Goal: Transaction & Acquisition: Purchase product/service

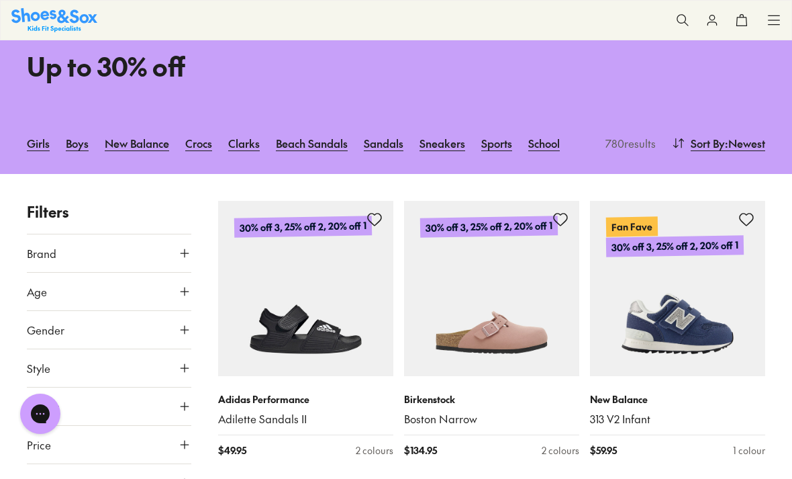
click at [186, 291] on icon at bounding box center [184, 291] width 13 height 13
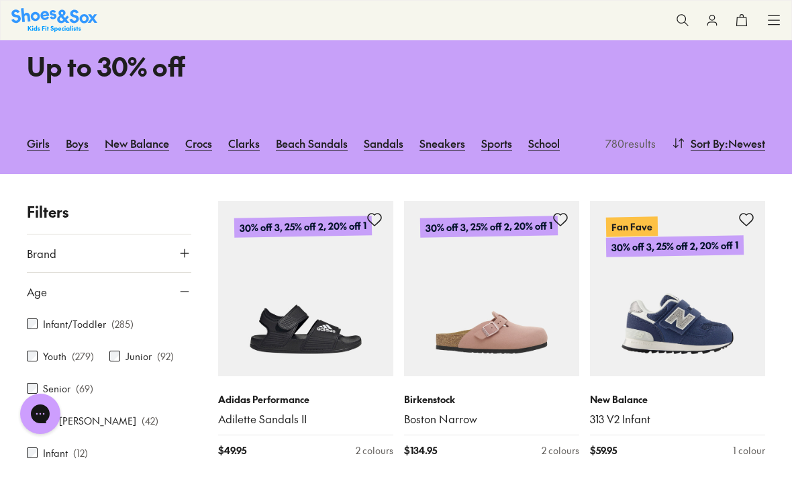
click at [187, 251] on icon at bounding box center [184, 252] width 13 height 13
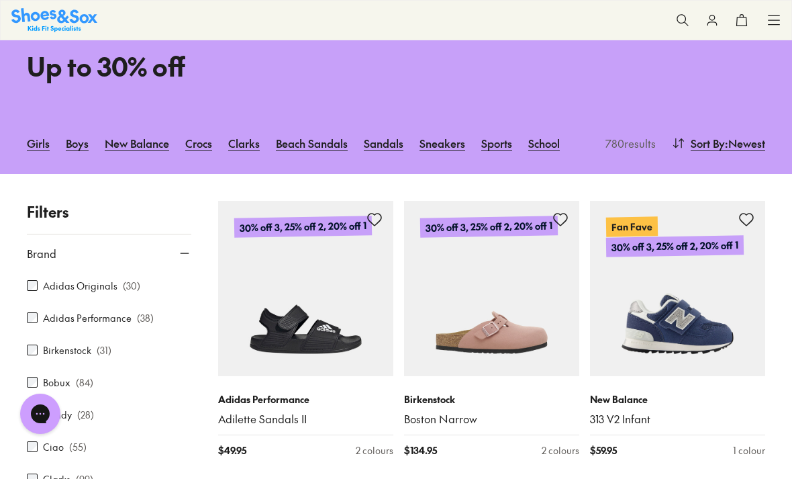
click at [191, 236] on button "Brand" at bounding box center [109, 253] width 164 height 38
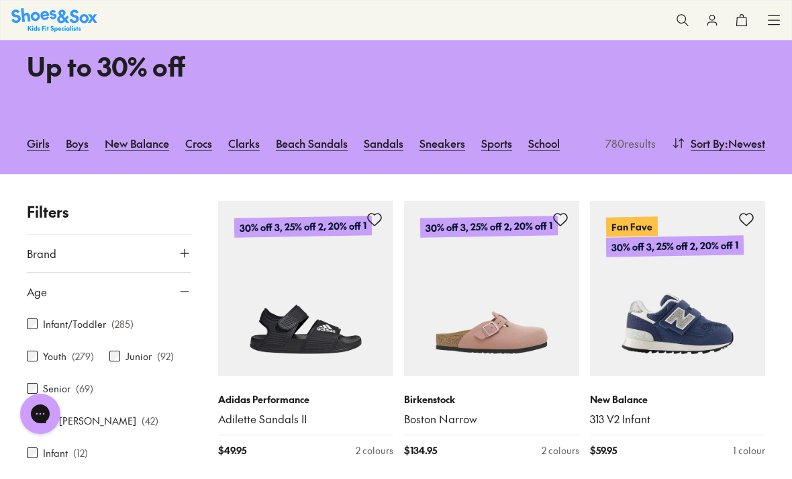
click at [187, 293] on button "Age" at bounding box center [109, 292] width 164 height 38
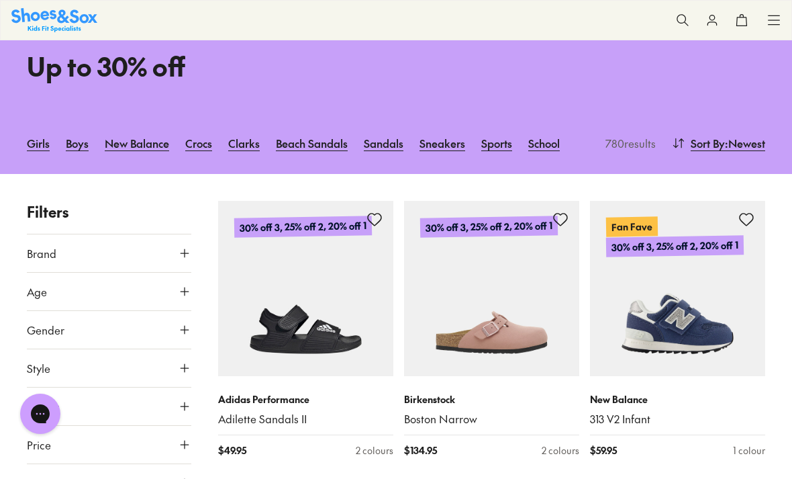
click at [189, 323] on icon at bounding box center [184, 329] width 13 height 13
click at [85, 366] on label "Girls" at bounding box center [84, 368] width 42 height 25
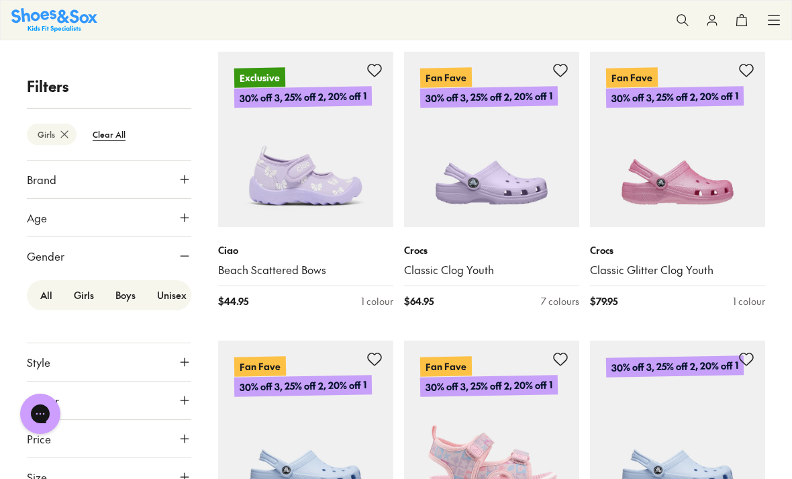
scroll to position [890, 0]
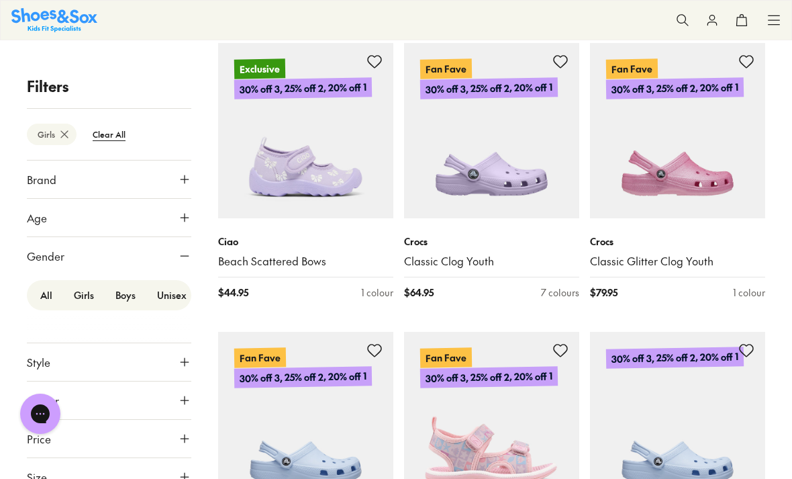
click at [182, 470] on icon at bounding box center [184, 476] width 13 height 13
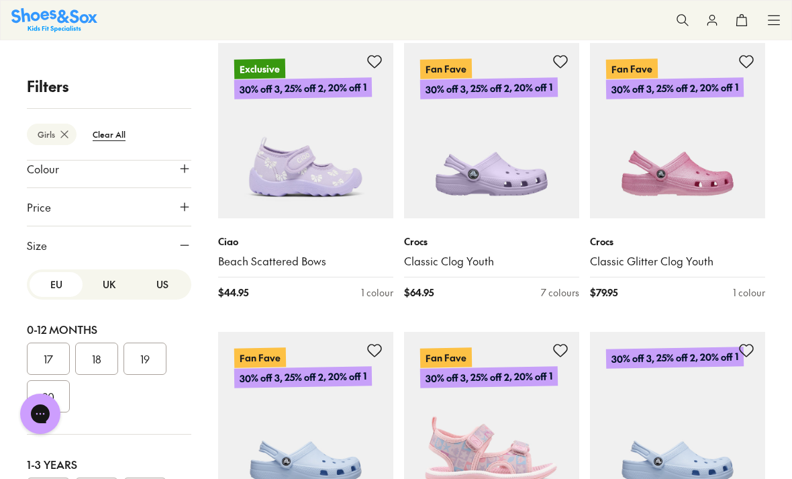
scroll to position [0, 0]
click at [170, 283] on button "US" at bounding box center [162, 284] width 53 height 25
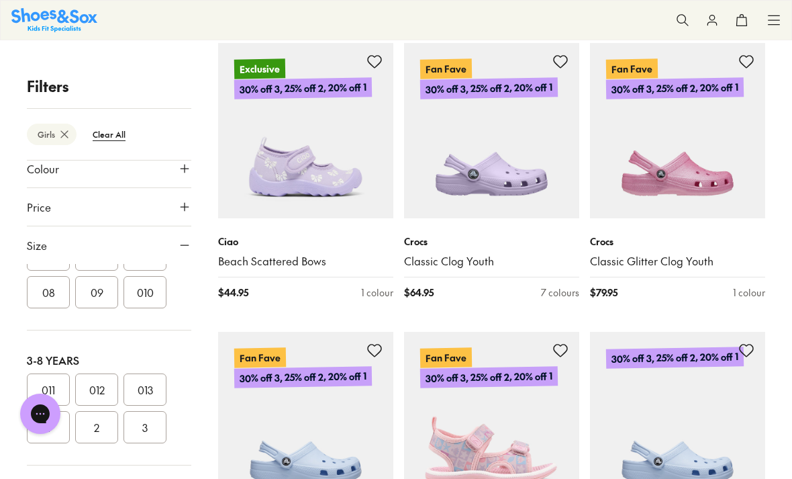
scroll to position [260, 0]
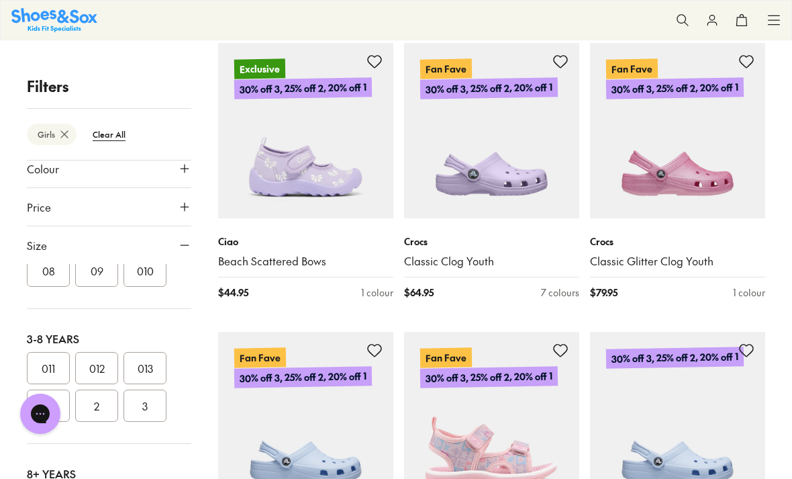
click at [105, 362] on button "012" at bounding box center [96, 368] width 43 height 32
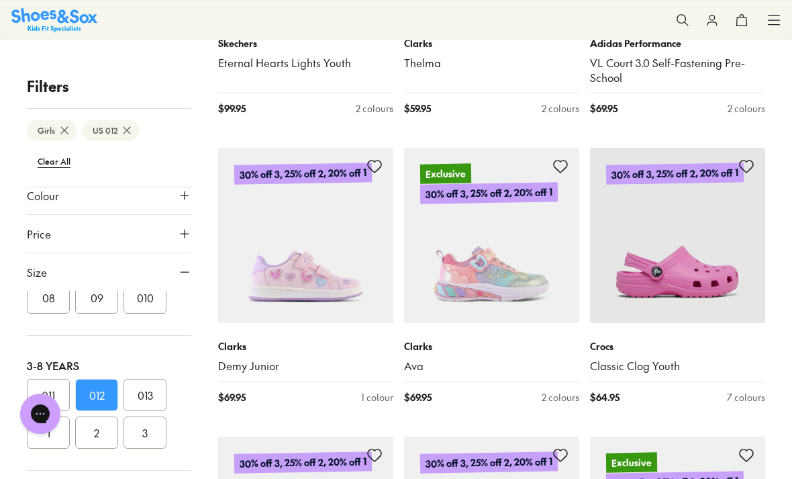
scroll to position [2577, 0]
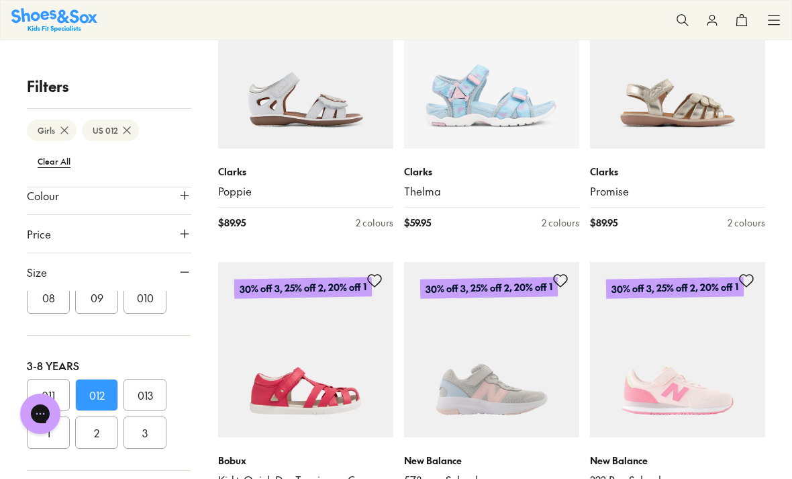
scroll to position [5635, 0]
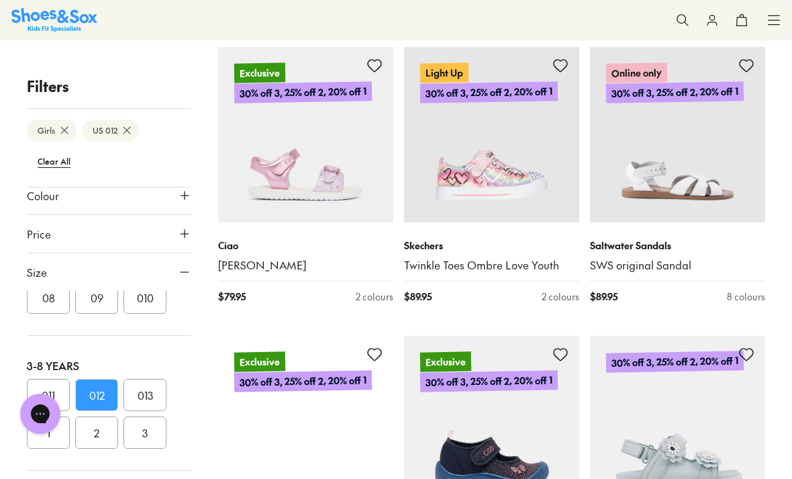
scroll to position [7272, 0]
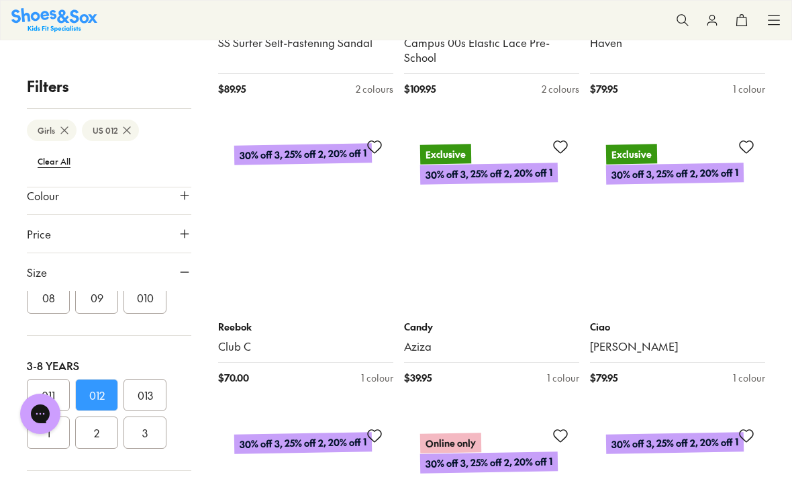
scroll to position [11875, 0]
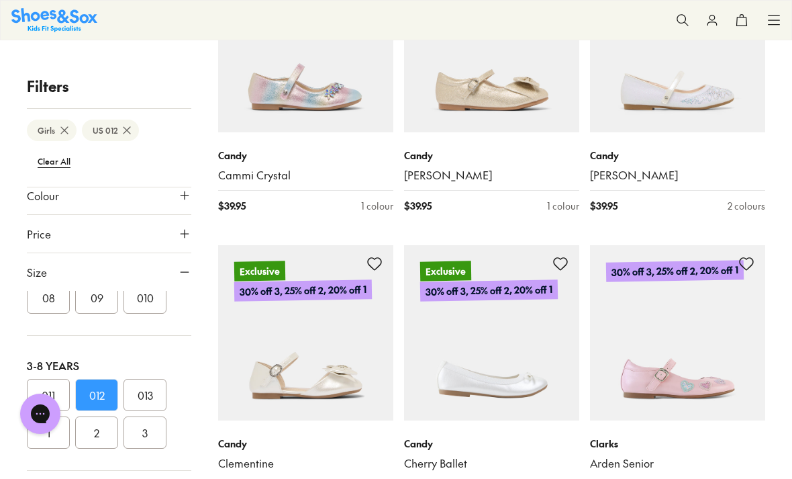
scroll to position [15262, 0]
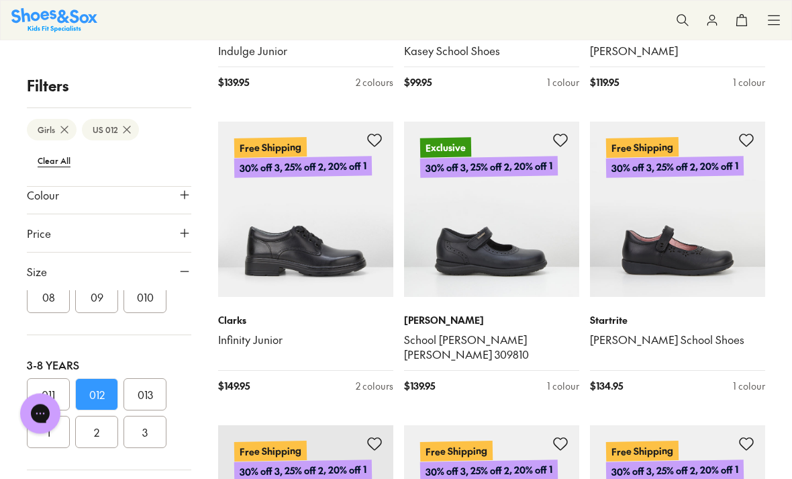
scroll to position [17112, 0]
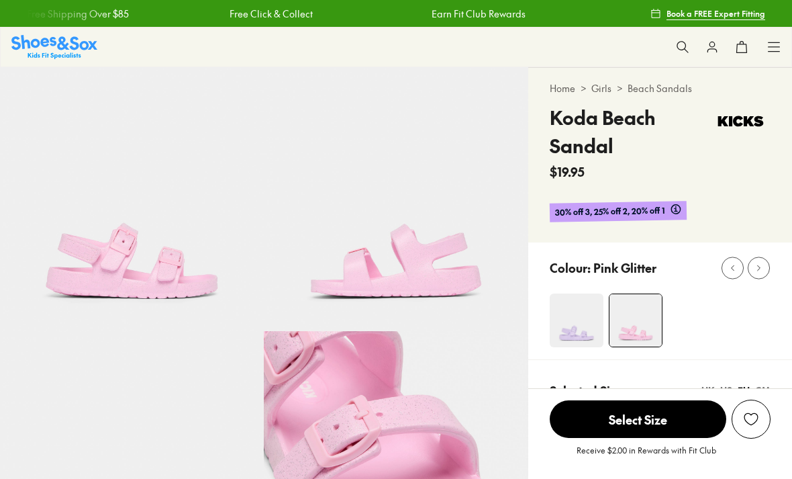
select select "*"
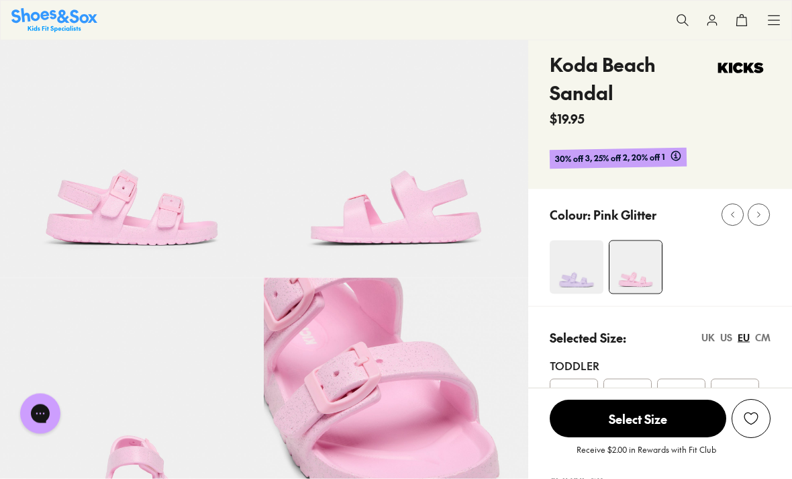
scroll to position [53, 0]
click at [576, 289] on img at bounding box center [577, 267] width 54 height 54
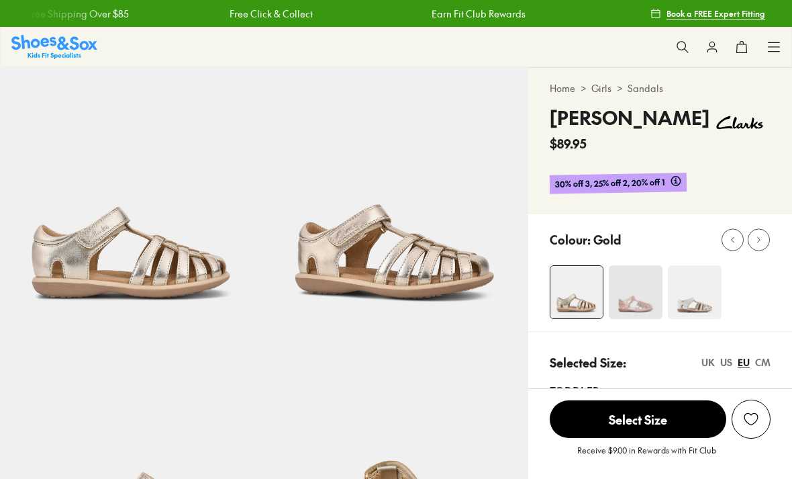
select select "*"
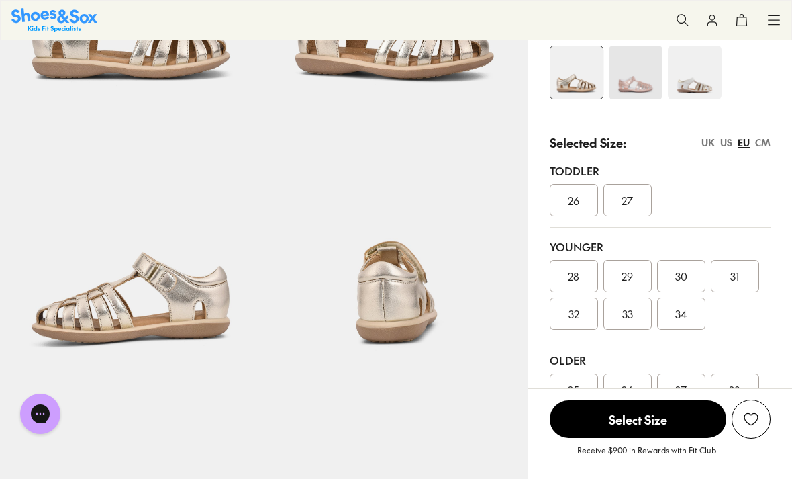
scroll to position [221, 0]
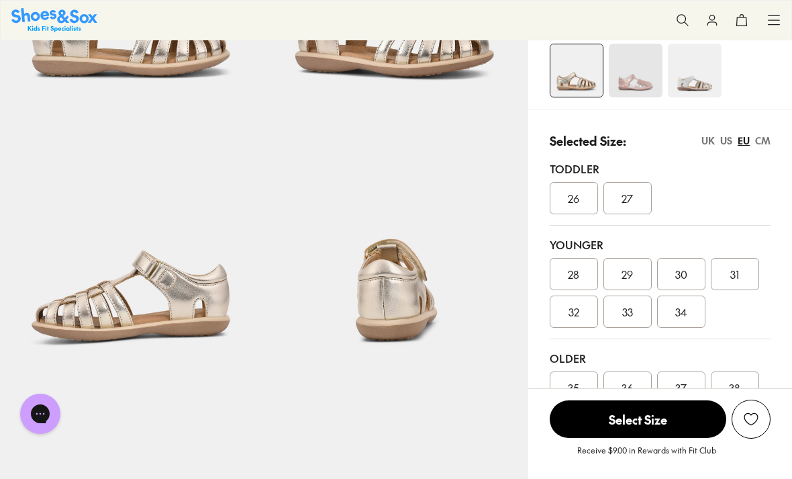
click at [721, 142] on div "US" at bounding box center [726, 141] width 12 height 14
click at [681, 271] on span "012" at bounding box center [680, 274] width 15 height 16
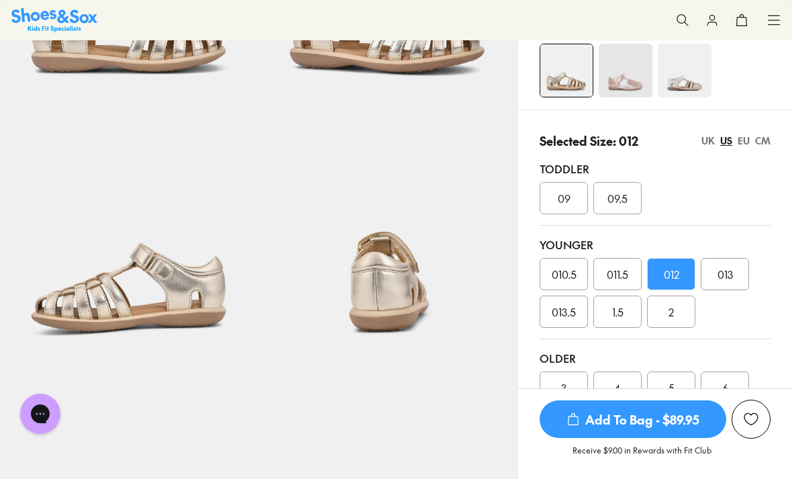
click at [607, 438] on span "Add To Bag - $89.95" at bounding box center [633, 419] width 187 height 38
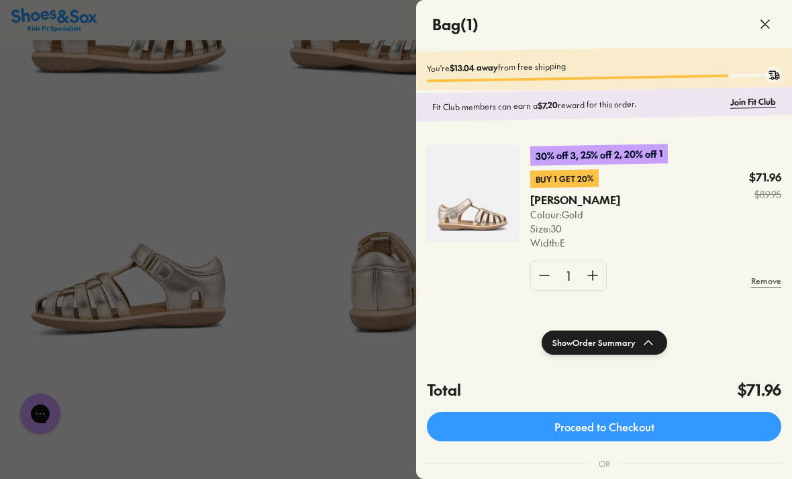
click at [311, 448] on div at bounding box center [396, 239] width 792 height 479
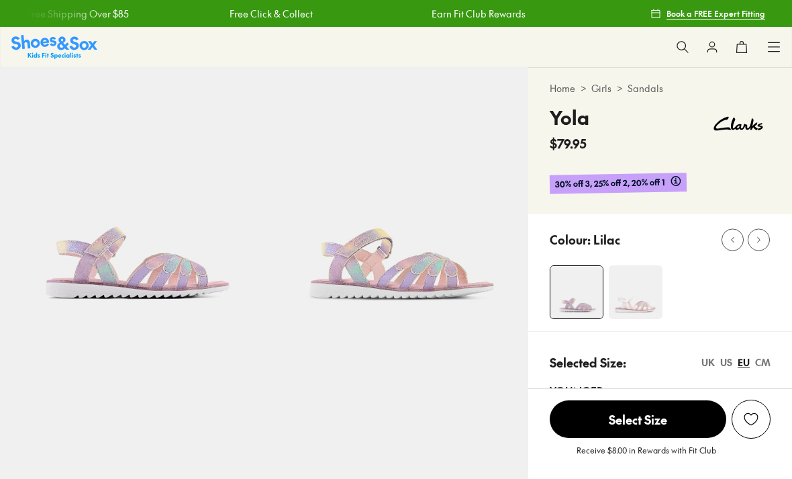
select select "*"
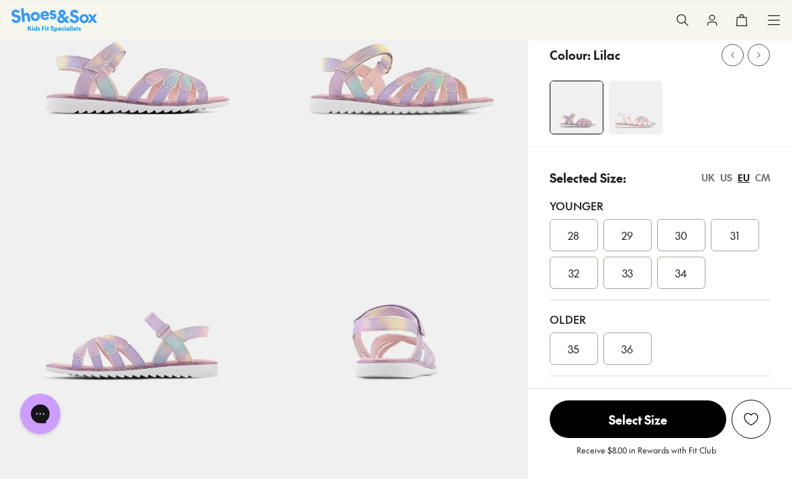
scroll to position [163, 0]
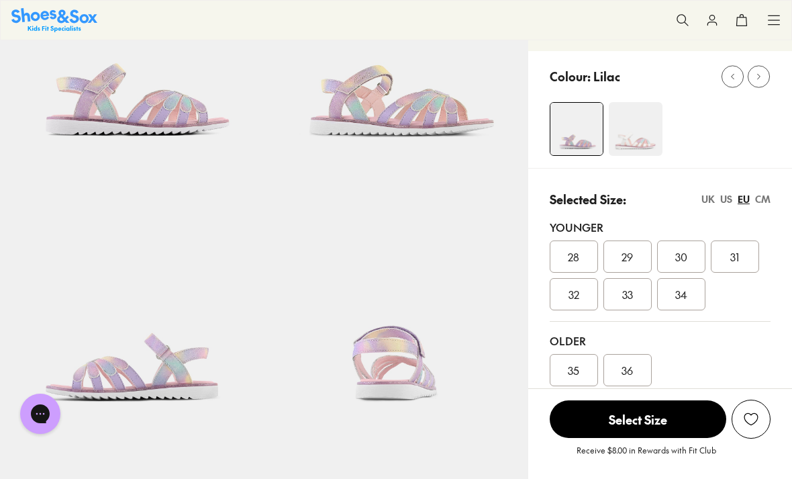
click at [630, 136] on img at bounding box center [636, 129] width 54 height 54
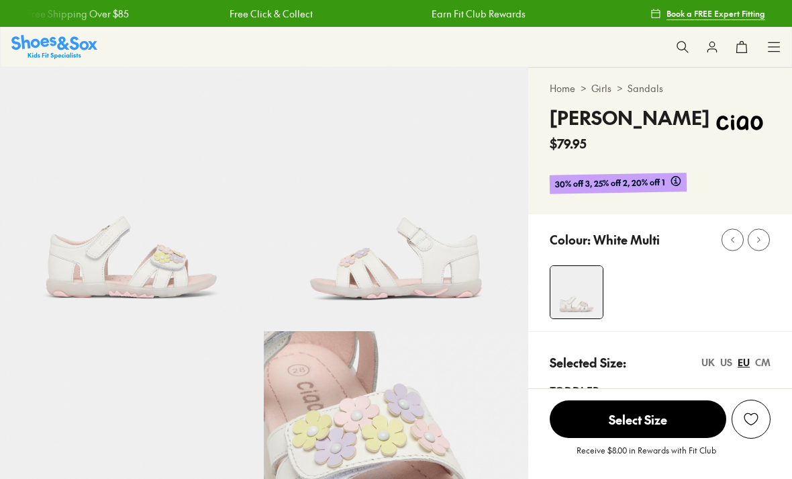
select select "*"
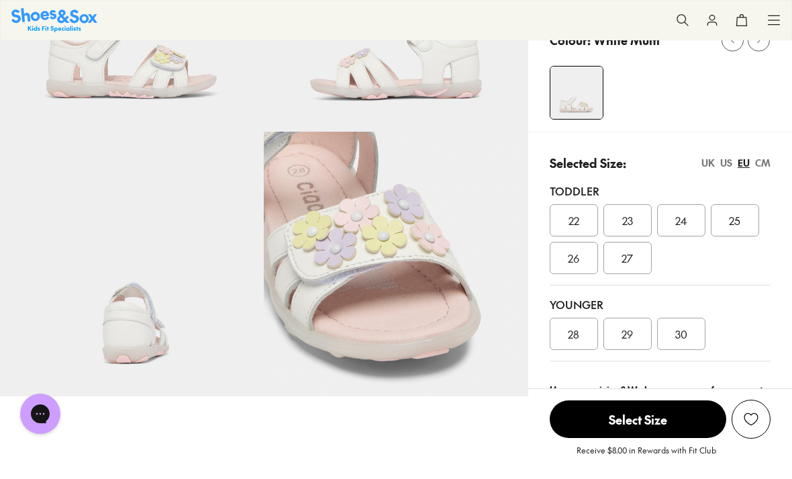
scroll to position [199, 0]
click at [731, 163] on div "US" at bounding box center [726, 163] width 12 height 14
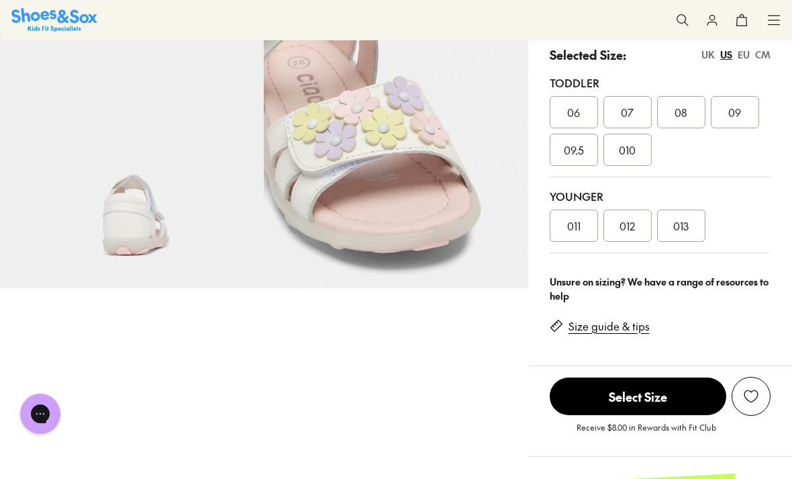
scroll to position [308, 0]
click at [632, 231] on span "012" at bounding box center [627, 225] width 15 height 16
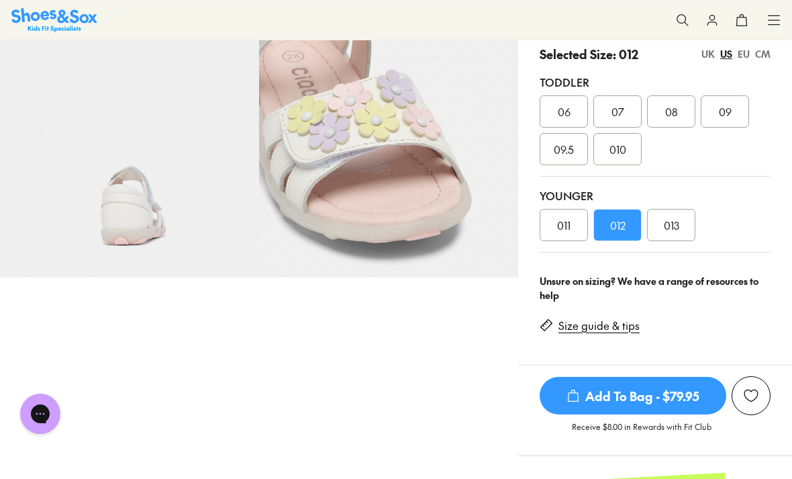
click at [605, 386] on span "Add To Bag - $79.95" at bounding box center [633, 396] width 187 height 38
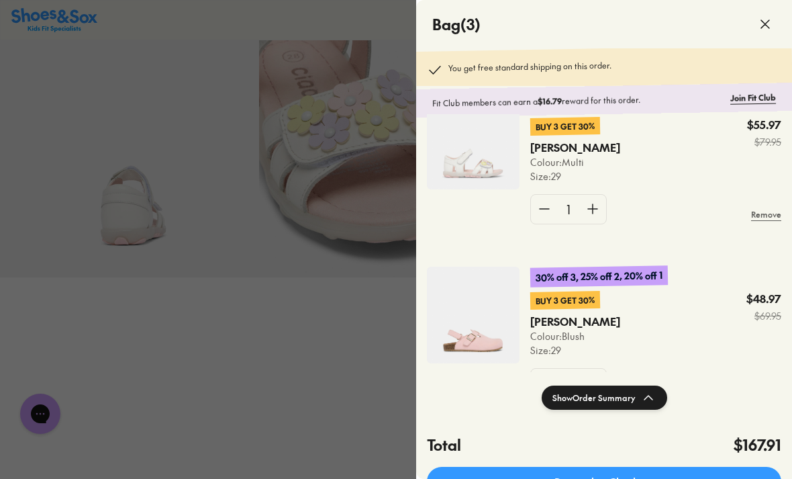
scroll to position [24, 0]
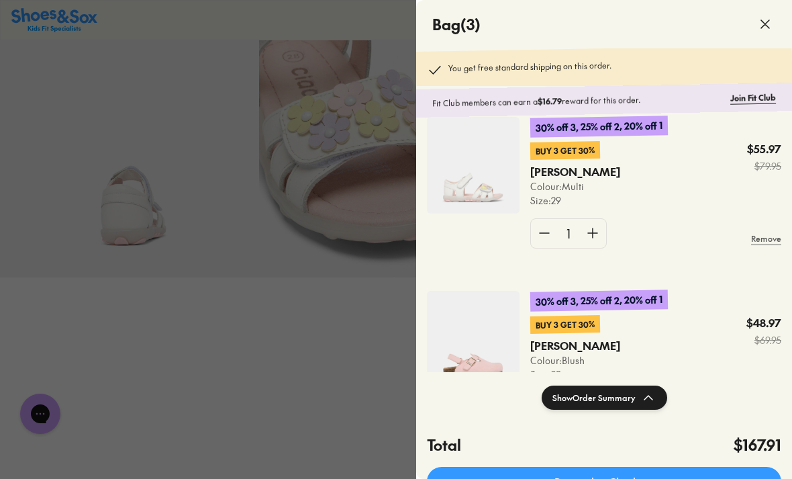
click at [561, 172] on p "Paige White" at bounding box center [566, 171] width 72 height 15
click at [350, 357] on div at bounding box center [396, 239] width 792 height 479
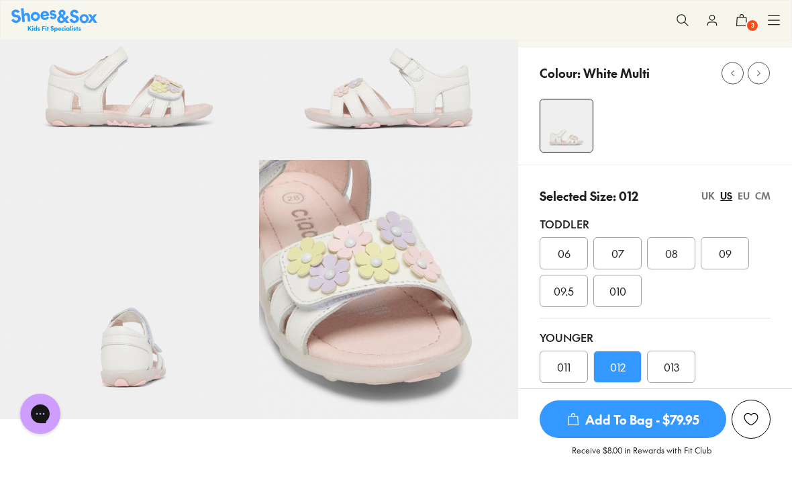
scroll to position [156, 0]
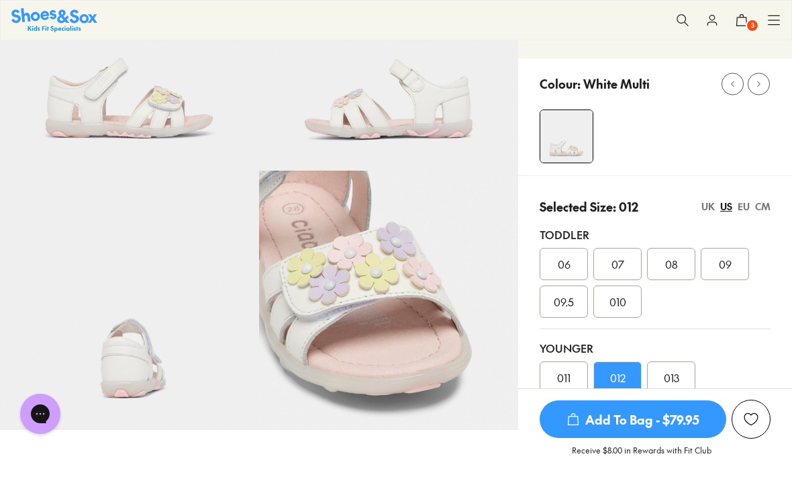
click at [746, 207] on div "EU" at bounding box center [744, 206] width 12 height 14
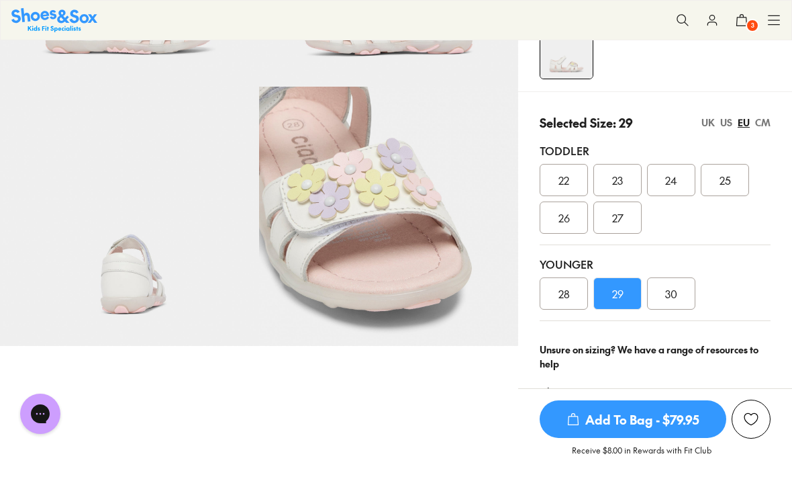
scroll to position [239, 0]
click at [688, 285] on div "30" at bounding box center [671, 294] width 48 height 32
click at [678, 303] on div "30" at bounding box center [671, 294] width 48 height 32
click at [640, 438] on span "Add To Bag - $79.95" at bounding box center [633, 419] width 187 height 38
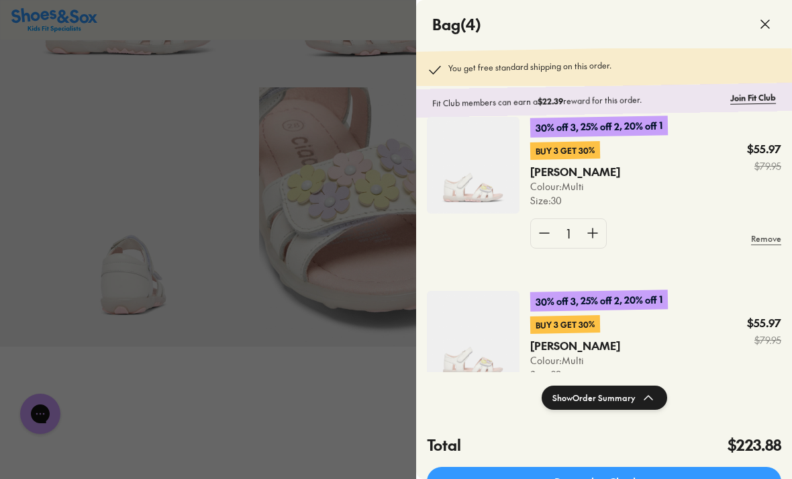
click at [381, 446] on div at bounding box center [396, 239] width 792 height 479
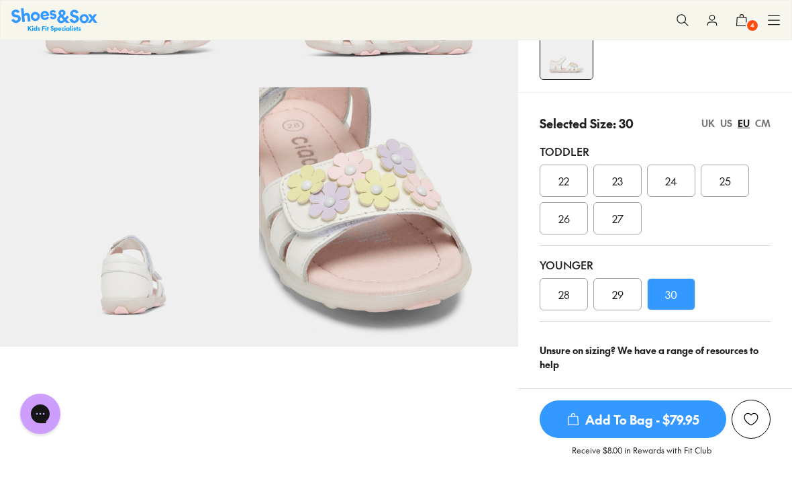
click at [742, 21] on icon at bounding box center [741, 19] width 13 height 13
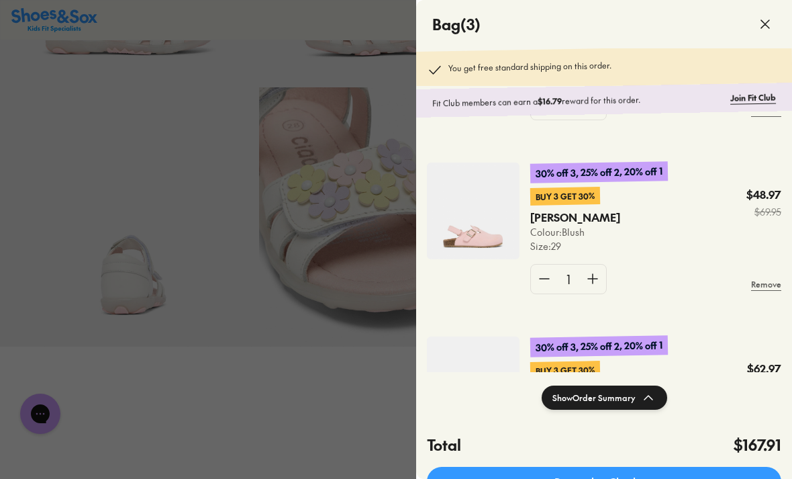
scroll to position [151, 0]
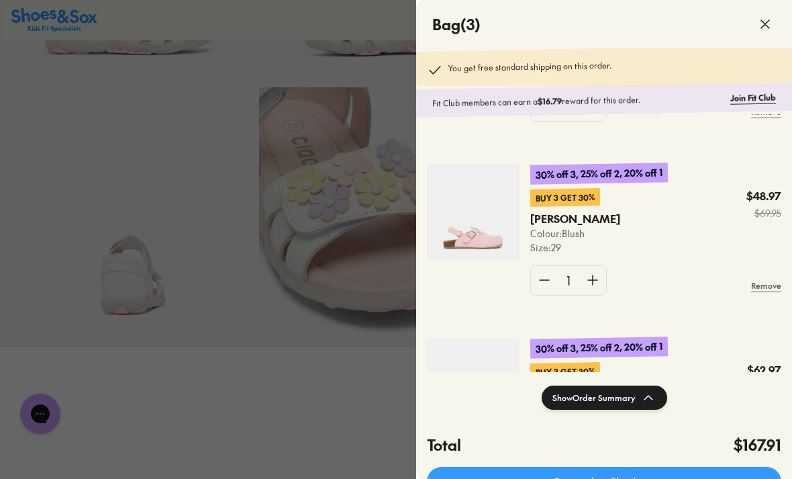
click at [495, 258] on img at bounding box center [473, 212] width 93 height 97
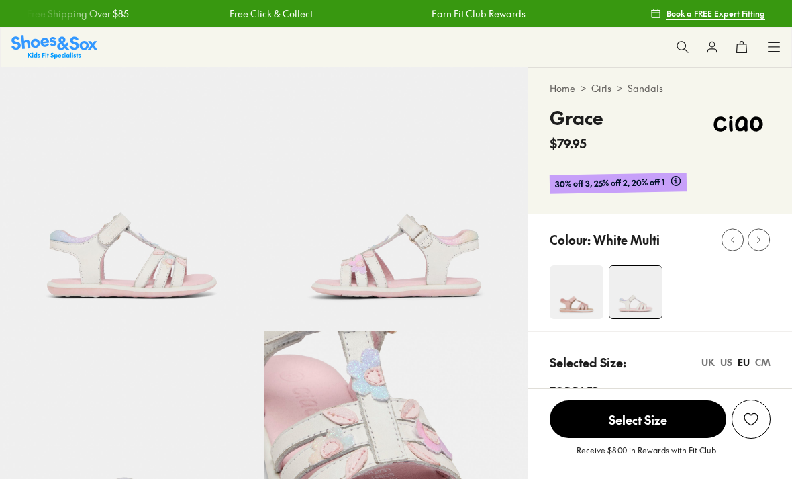
select select "*"
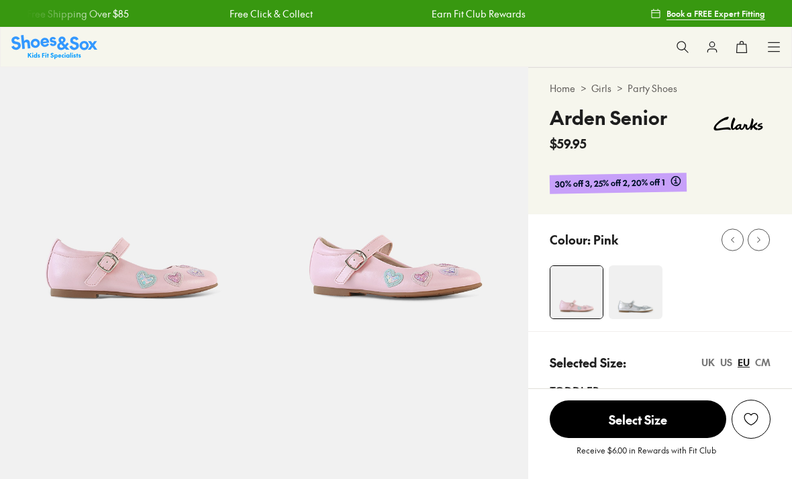
select select "*"
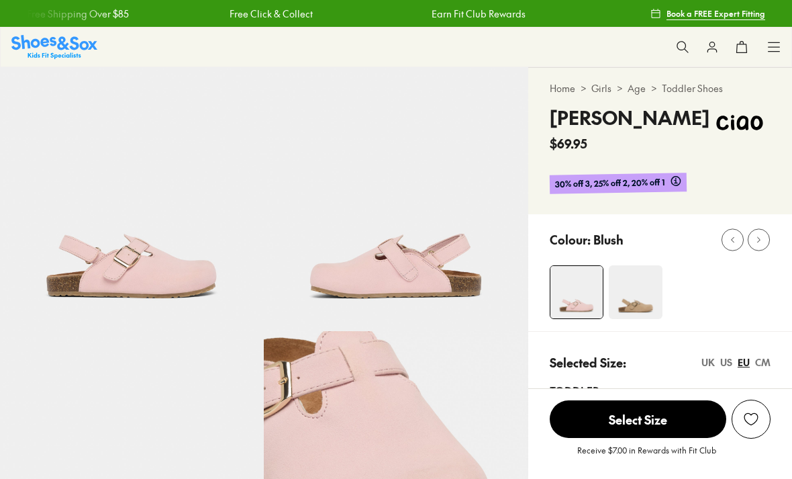
select select "*"
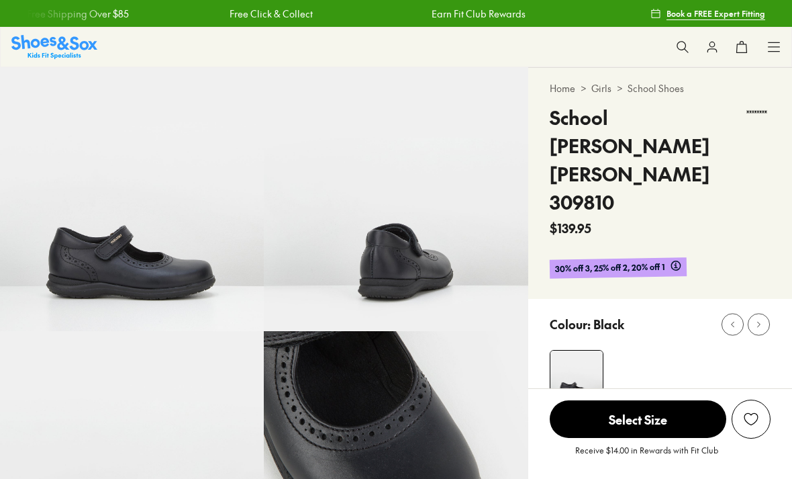
select select "*"
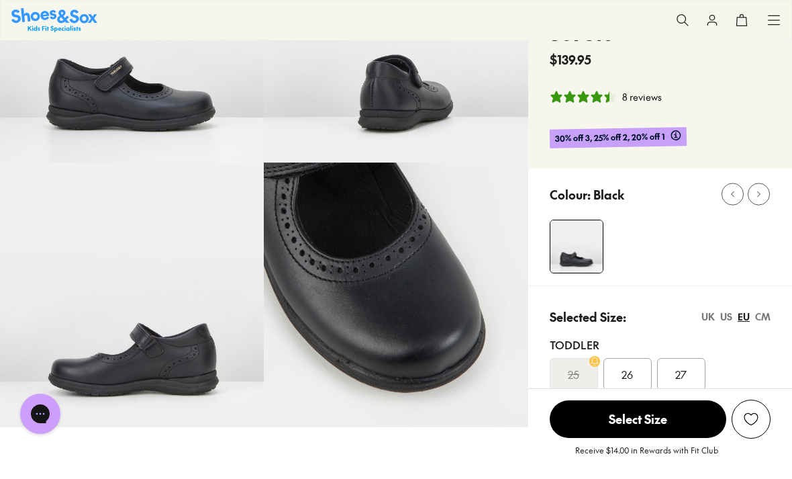
scroll to position [172, 0]
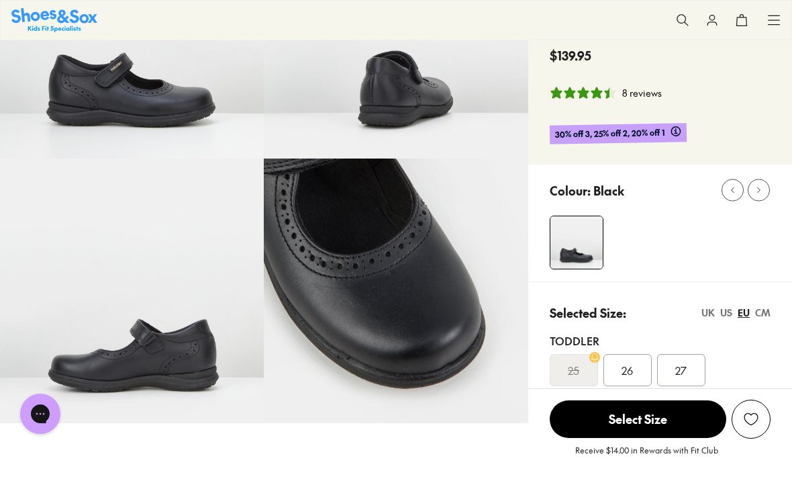
click at [720, 305] on div "US" at bounding box center [726, 312] width 12 height 14
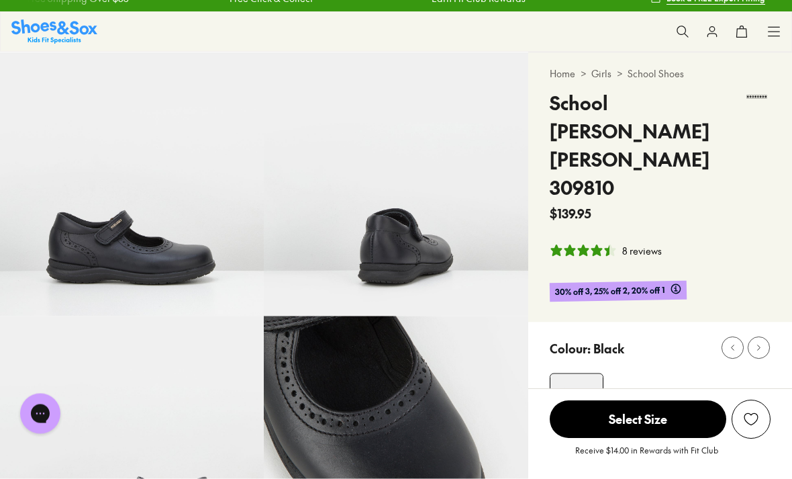
scroll to position [0, 0]
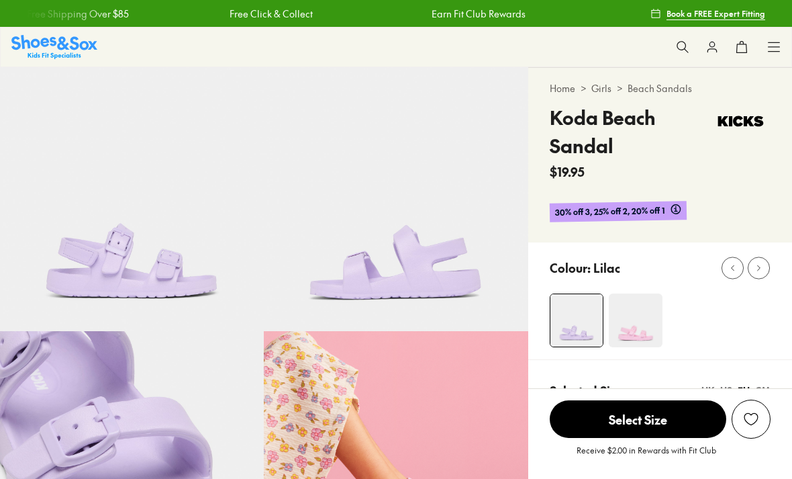
select select "*"
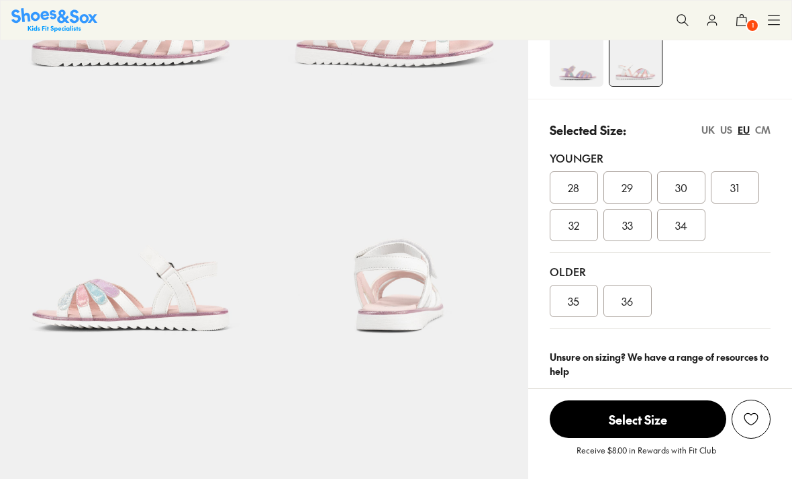
select select "*"
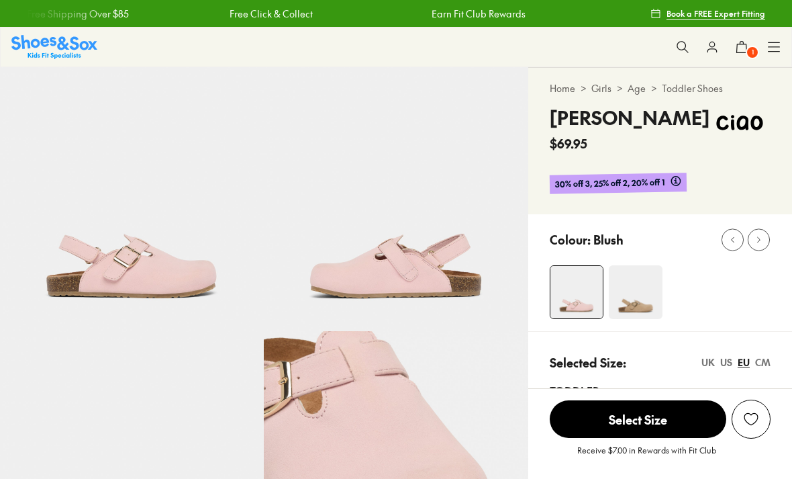
select select "*"
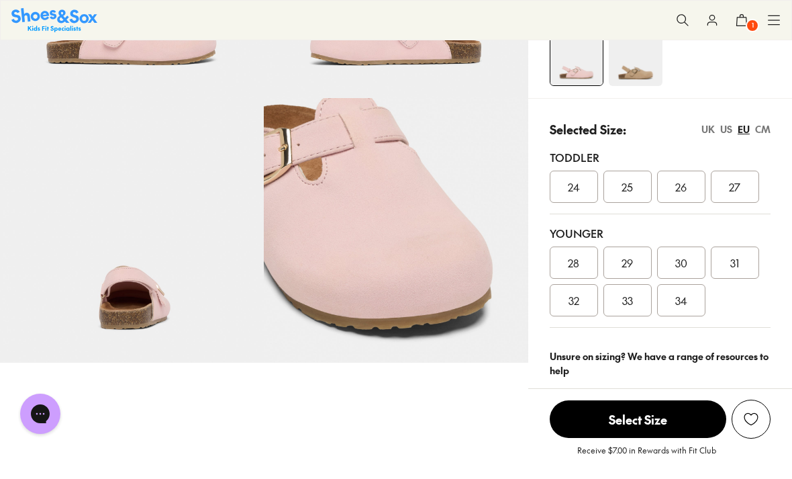
click at [731, 128] on div "US" at bounding box center [726, 129] width 12 height 14
click at [638, 261] on div "012" at bounding box center [627, 262] width 48 height 32
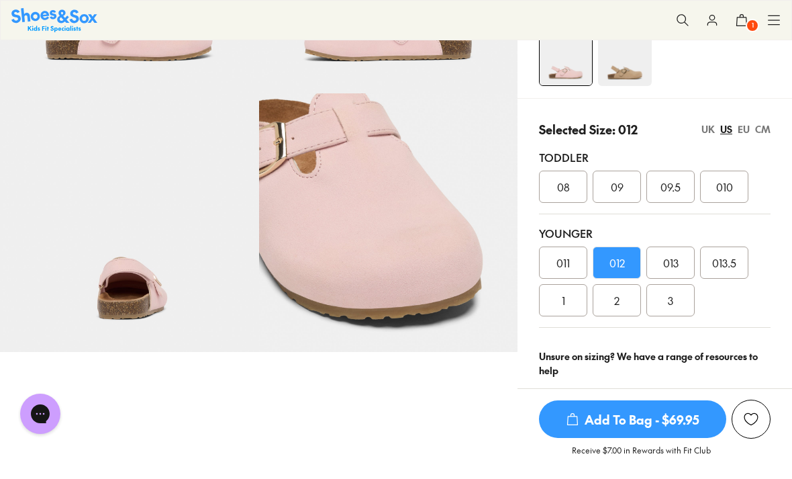
click at [620, 438] on span "Add To Bag - $69.95" at bounding box center [632, 419] width 187 height 38
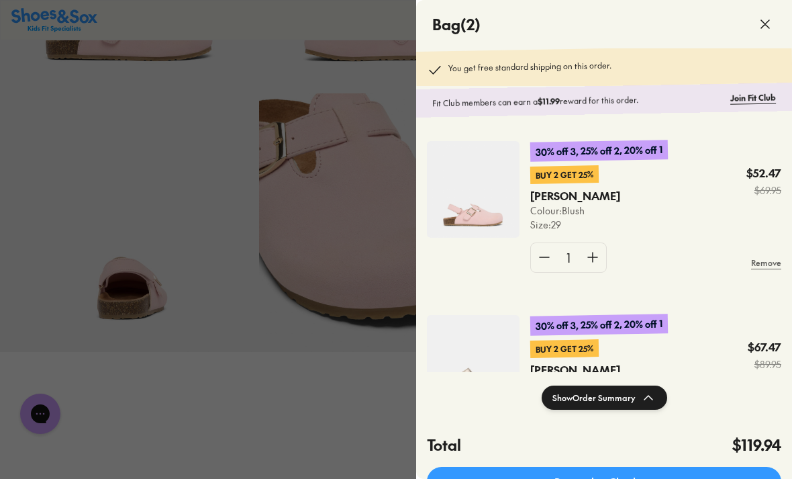
click at [342, 461] on div at bounding box center [396, 239] width 792 height 479
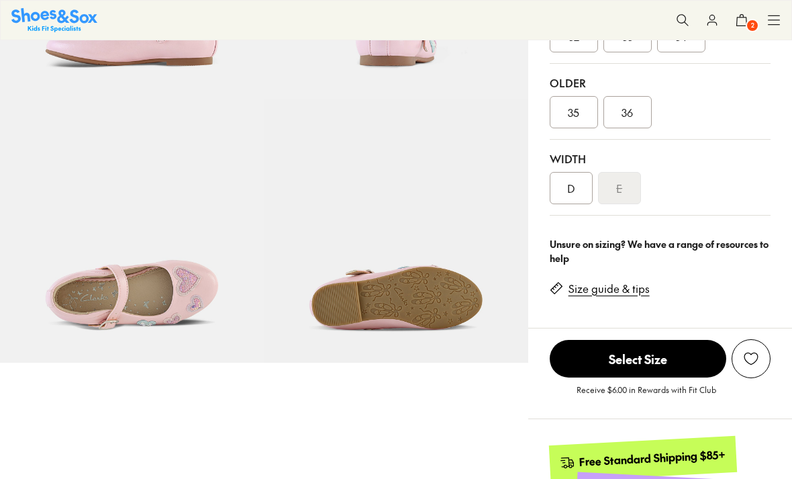
select select "*"
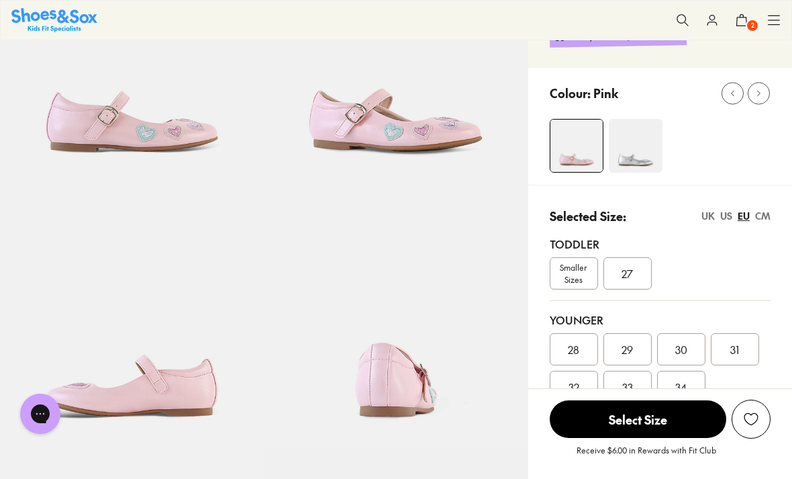
scroll to position [140, 0]
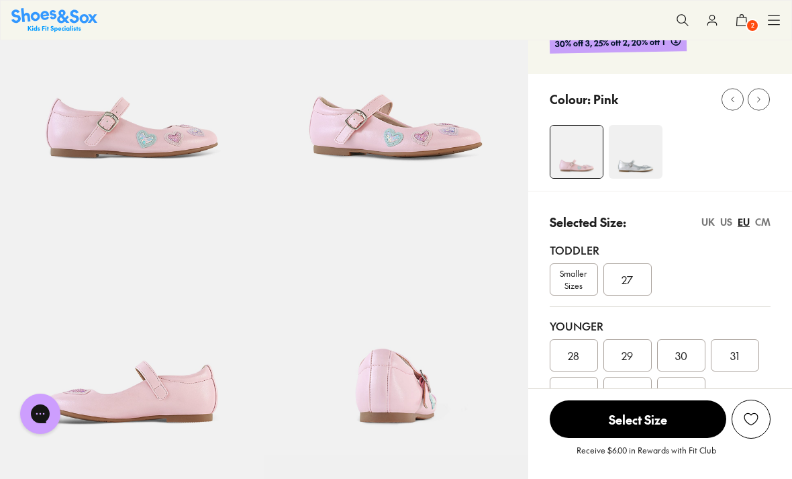
click at [634, 160] on img at bounding box center [636, 152] width 54 height 54
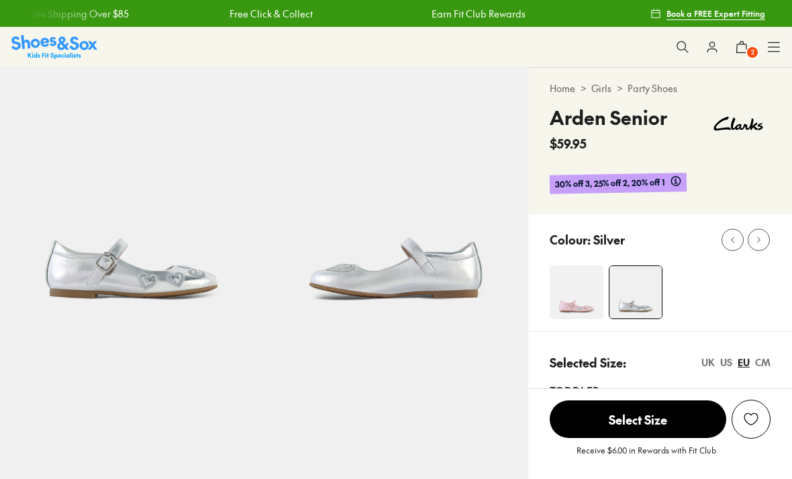
select select "*"
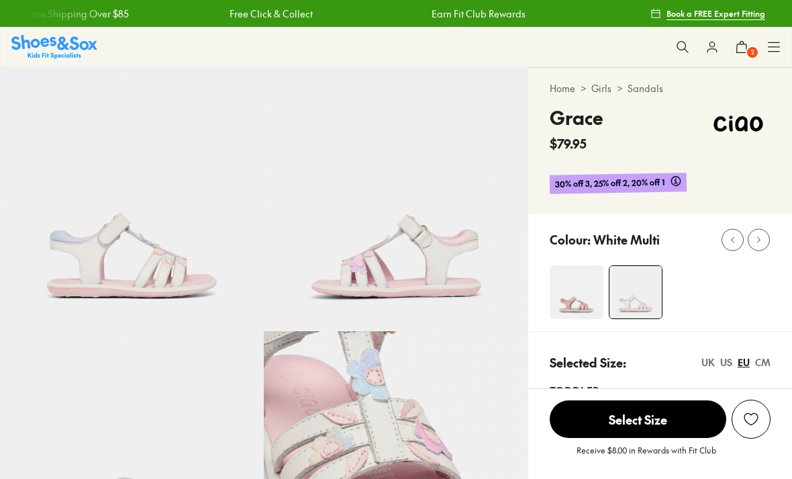
select select "*"
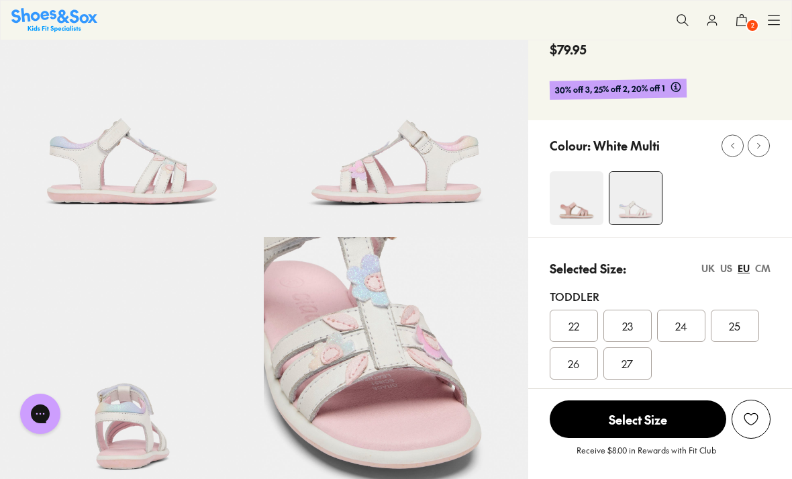
scroll to position [86, 0]
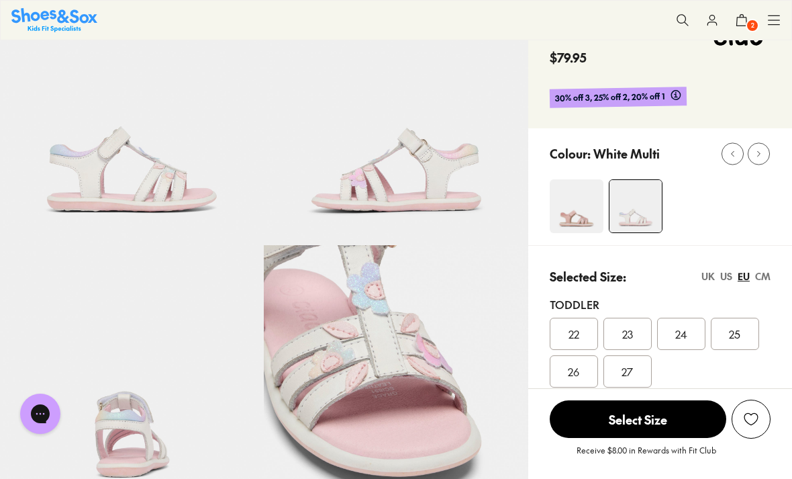
click at [574, 215] on img at bounding box center [577, 206] width 54 height 54
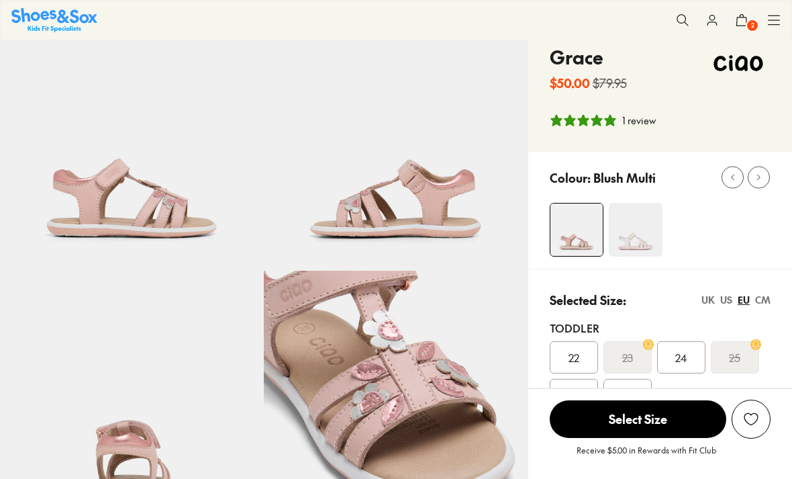
select select "*"
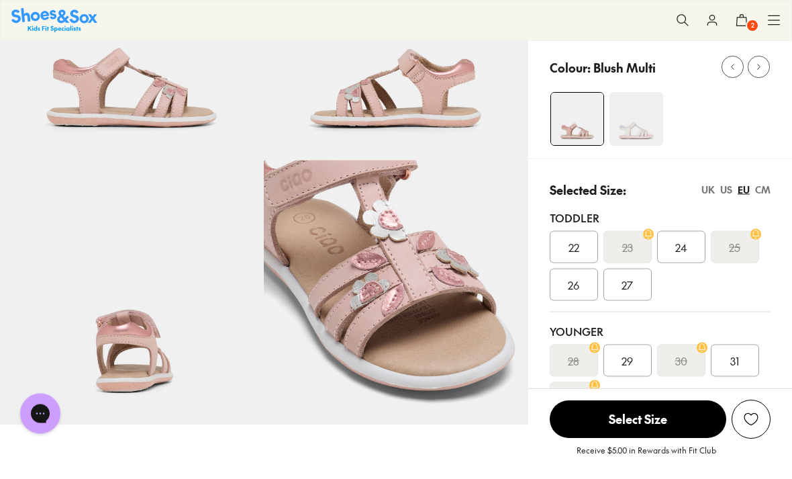
scroll to position [170, 0]
click at [725, 189] on div "US" at bounding box center [726, 190] width 12 height 14
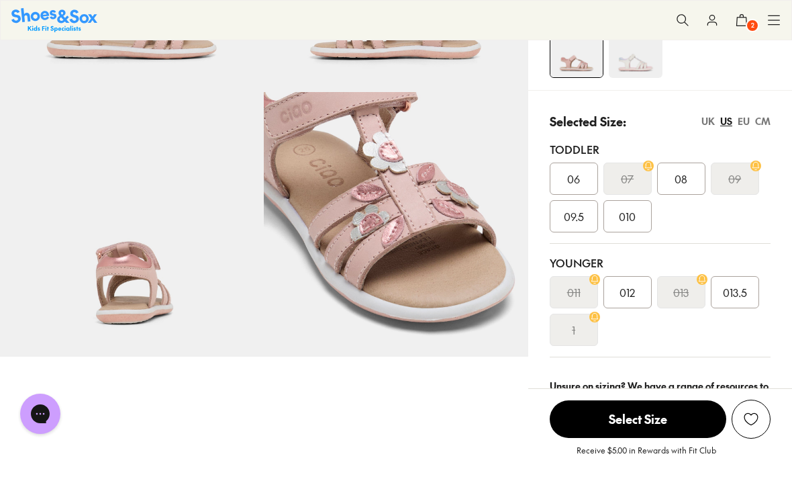
scroll to position [241, 0]
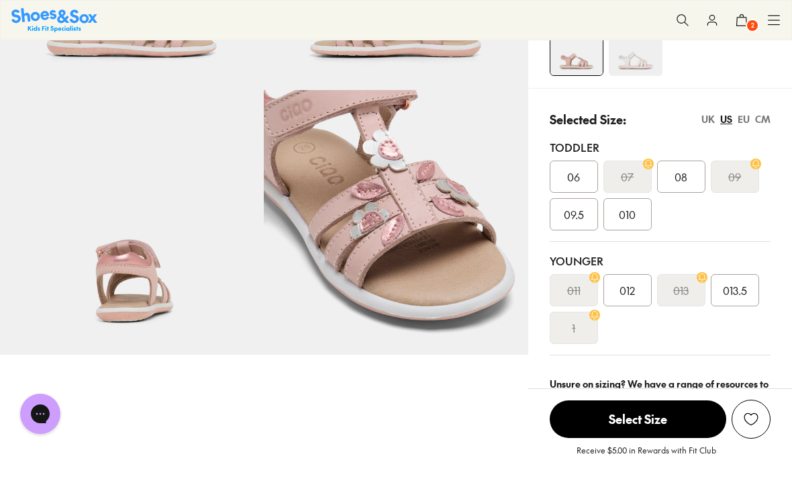
click at [633, 291] on span "012" at bounding box center [627, 290] width 15 height 16
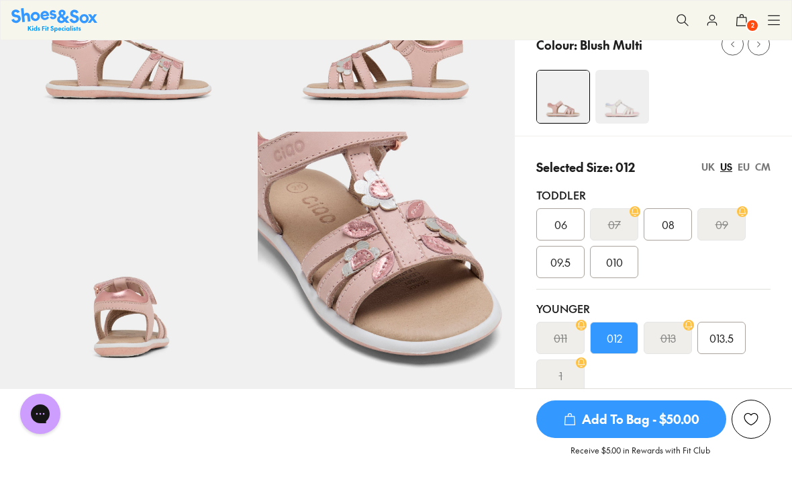
scroll to position [195, 0]
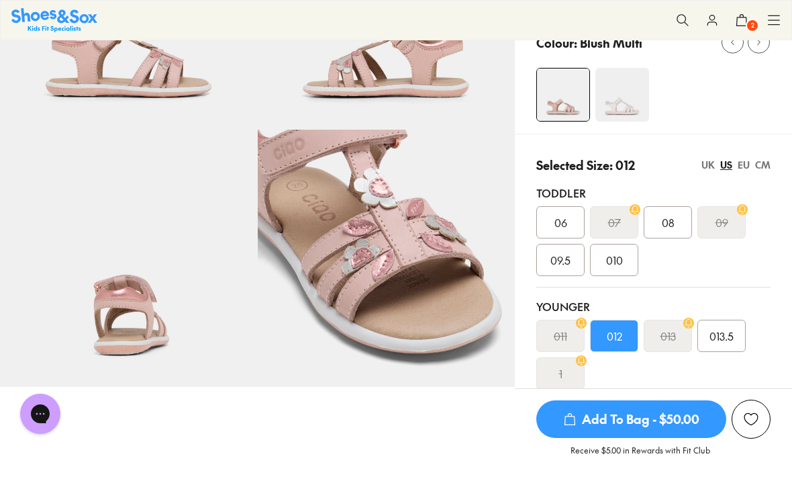
click at [571, 438] on span "Add To Bag - $50.00" at bounding box center [631, 419] width 190 height 38
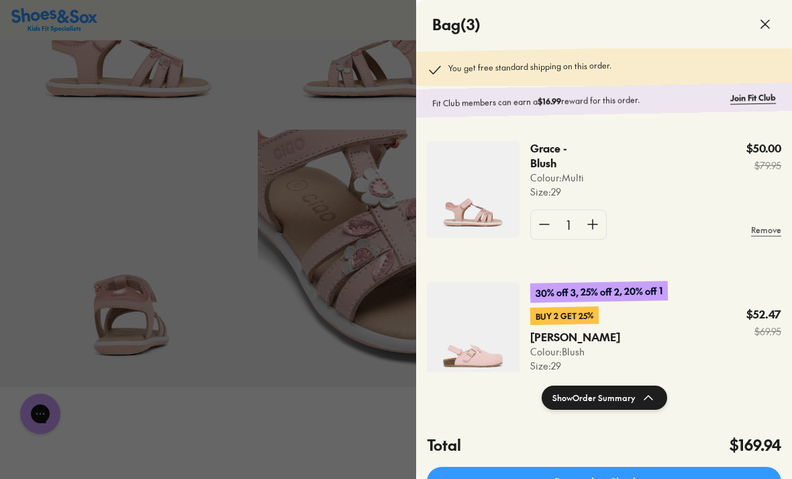
scroll to position [0, 0]
click at [358, 428] on div at bounding box center [396, 239] width 792 height 479
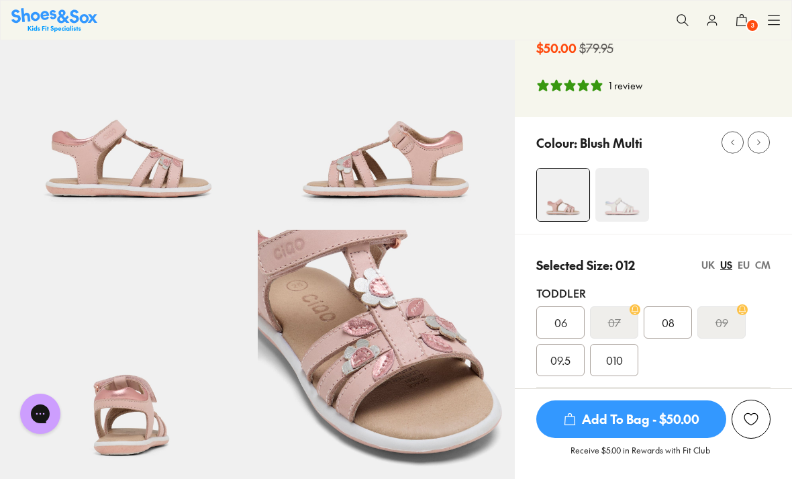
scroll to position [94, 0]
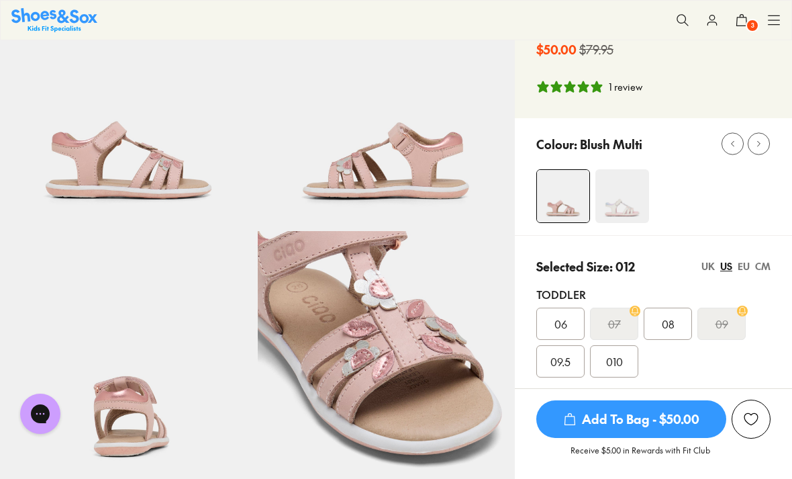
click at [642, 201] on img at bounding box center [622, 196] width 54 height 54
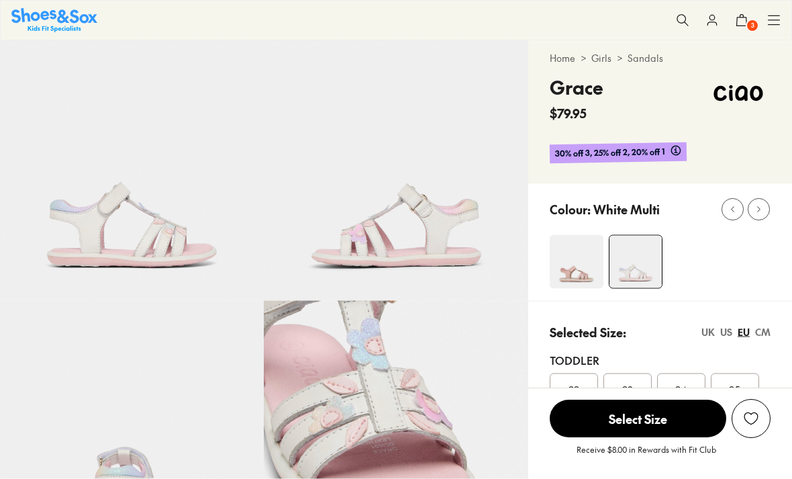
select select "*"
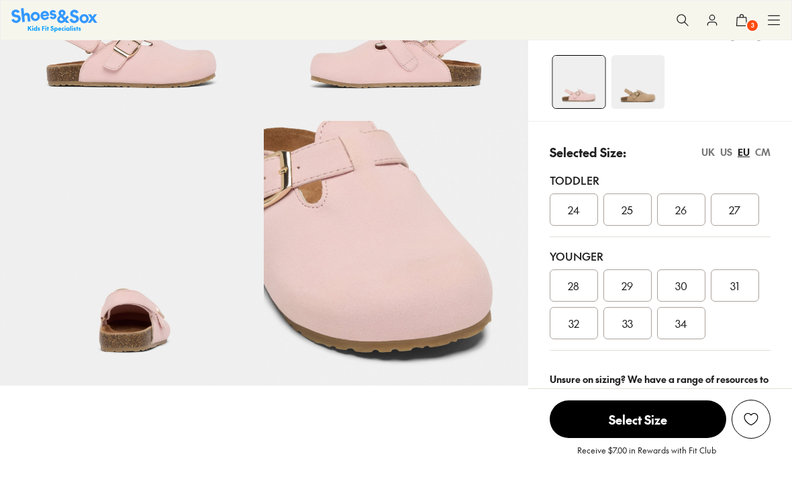
select select "*"
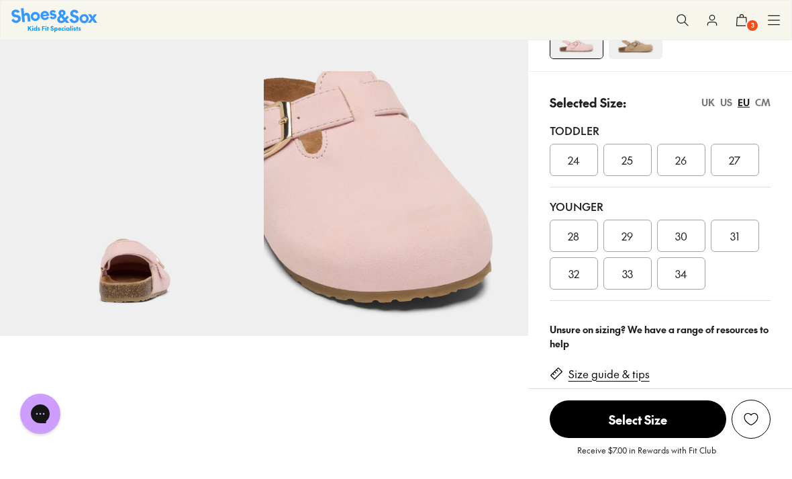
click at [688, 236] on div "30" at bounding box center [681, 235] width 48 height 32
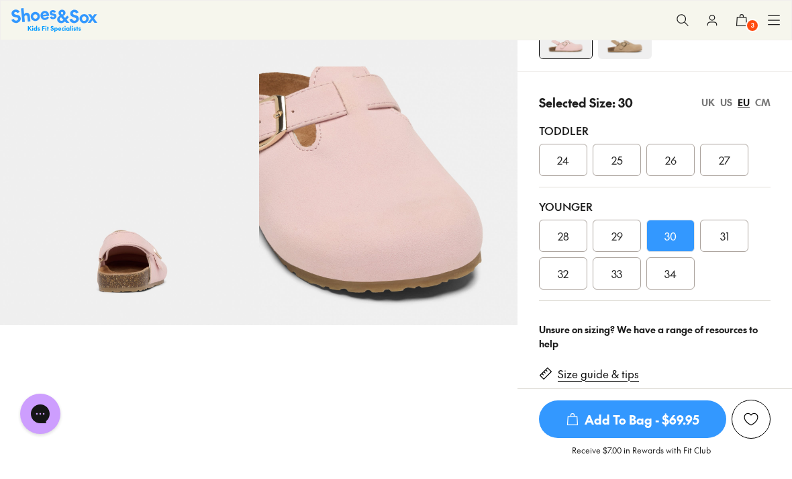
click at [620, 438] on span "Add To Bag - $69.95" at bounding box center [632, 419] width 187 height 38
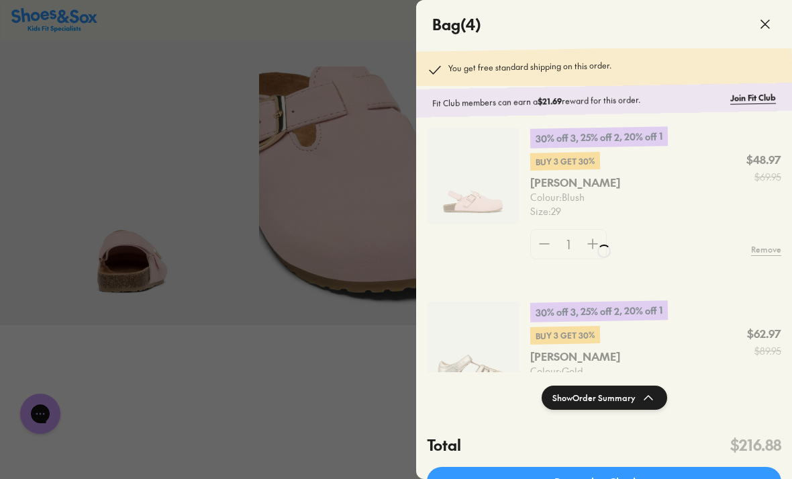
scroll to position [301, 0]
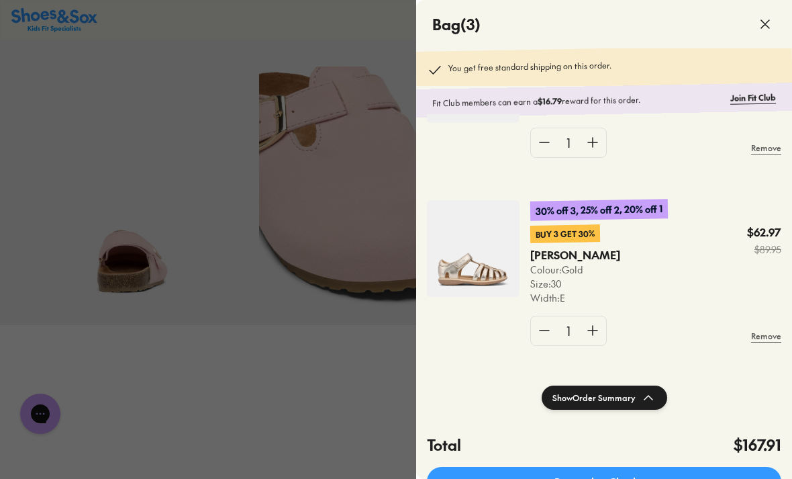
click at [644, 475] on link "Proceed to Checkout" at bounding box center [604, 481] width 354 height 30
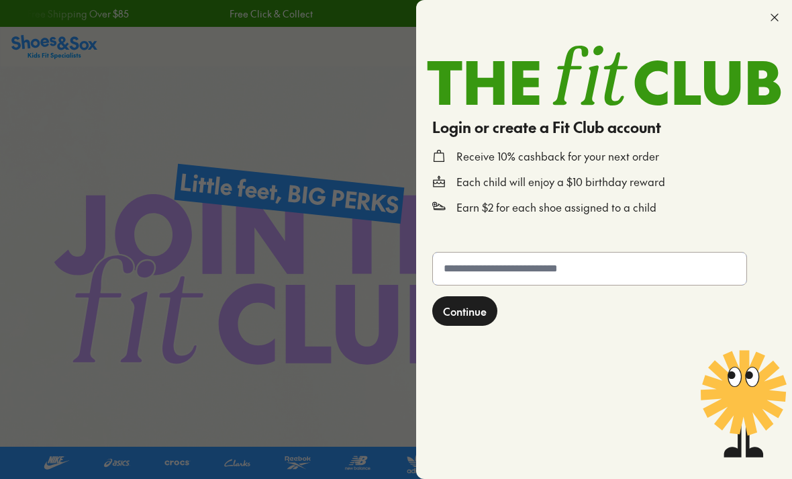
click at [623, 267] on input "text" at bounding box center [589, 268] width 313 height 32
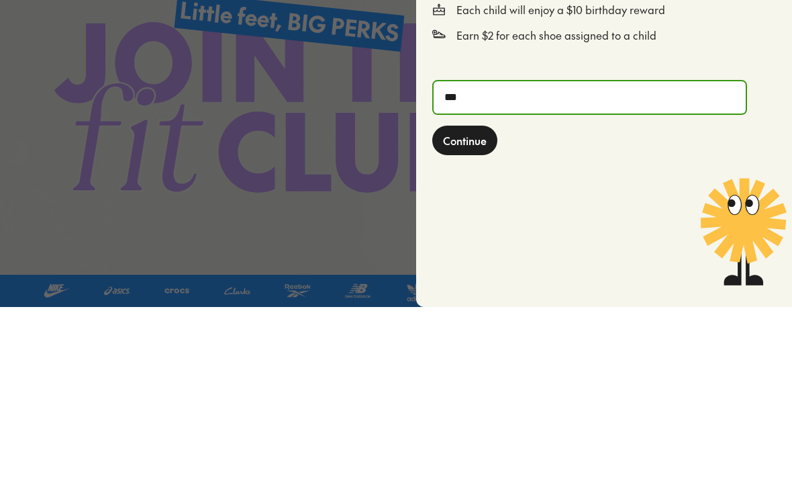
type input "****"
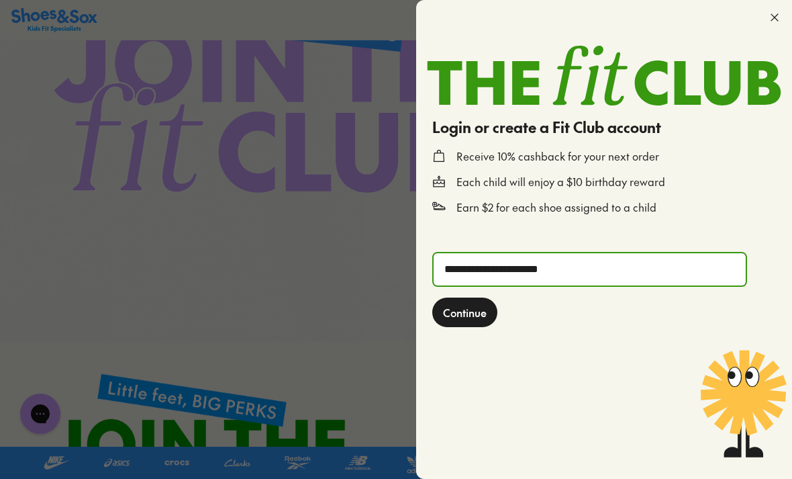
click at [556, 264] on input "**********" at bounding box center [590, 269] width 312 height 32
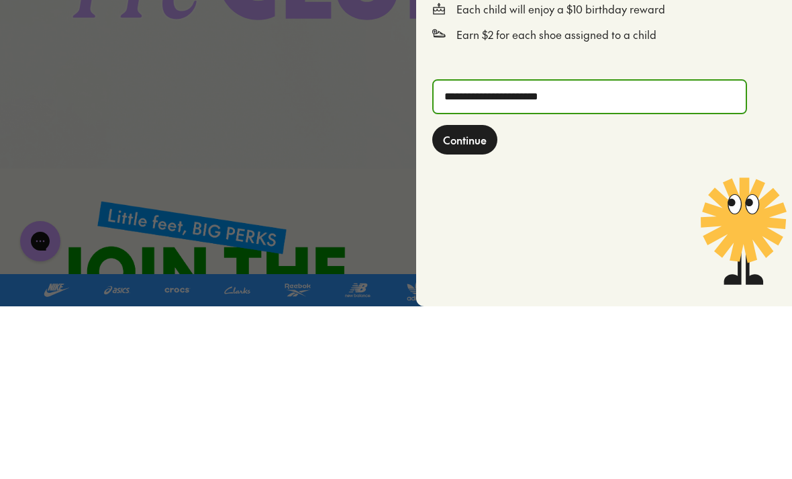
type input "**********"
click at [468, 304] on span "Continue" at bounding box center [465, 312] width 44 height 16
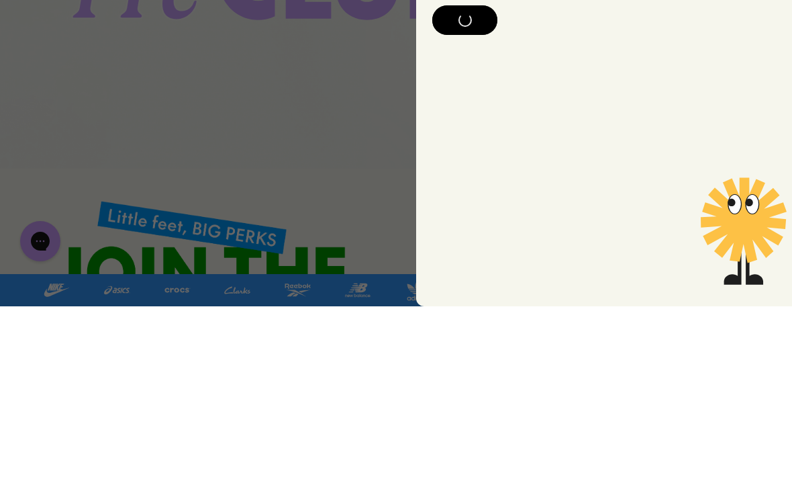
scroll to position [344, 0]
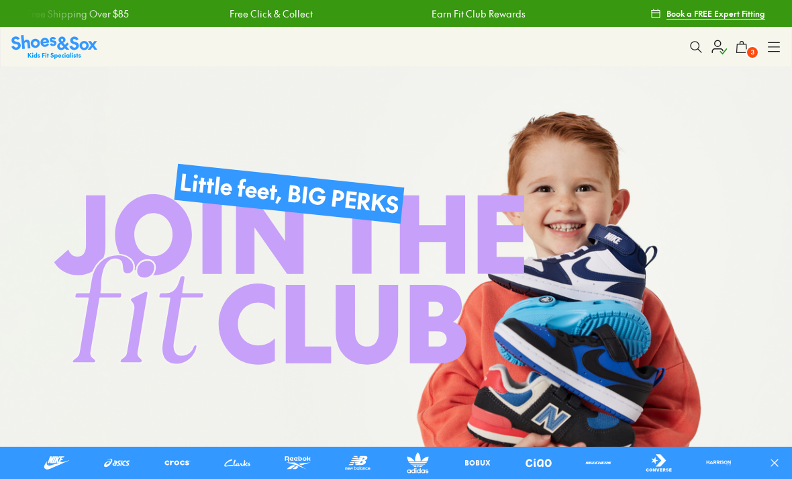
click at [744, 48] on icon at bounding box center [741, 46] width 13 height 13
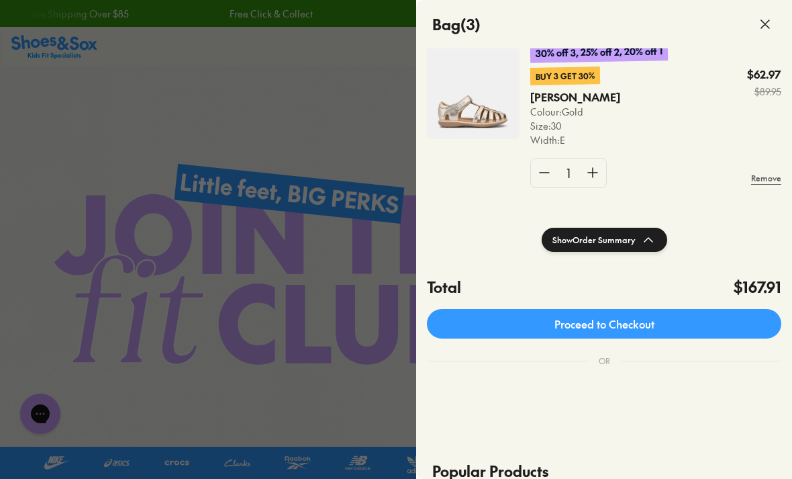
scroll to position [166, 0]
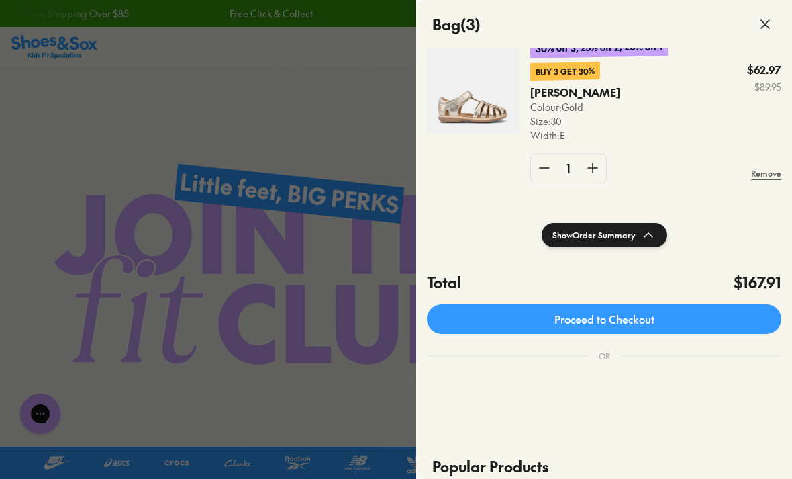
click at [674, 319] on link "Proceed to Checkout" at bounding box center [604, 319] width 354 height 30
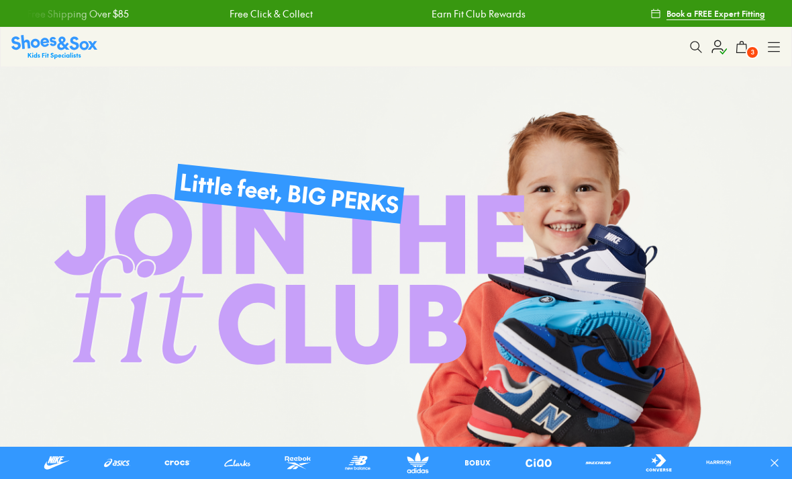
click at [736, 57] on button "3" at bounding box center [742, 47] width 30 height 30
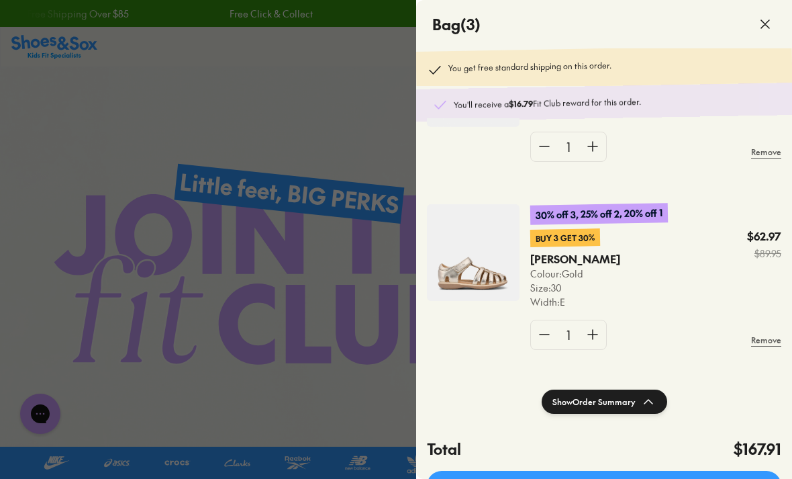
scroll to position [301, 0]
click at [579, 471] on link "Proceed to Checkout" at bounding box center [604, 486] width 354 height 30
